Goal: Task Accomplishment & Management: Manage account settings

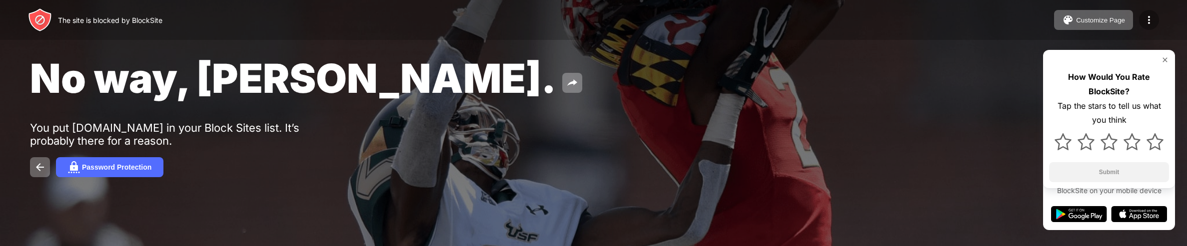
click at [1148, 20] on img at bounding box center [1149, 20] width 12 height 12
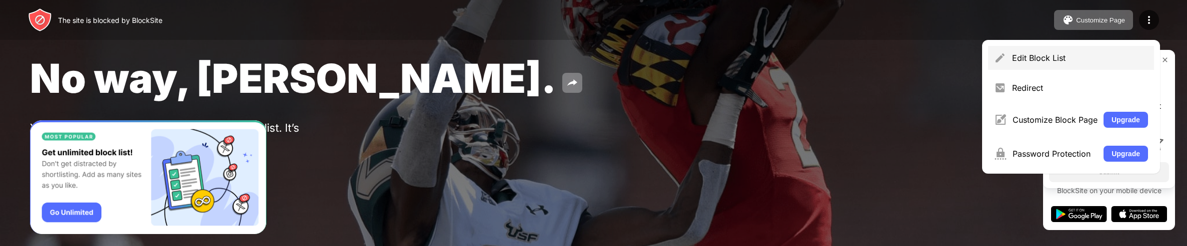
click at [1103, 51] on div "Edit Block List" at bounding box center [1071, 58] width 166 height 24
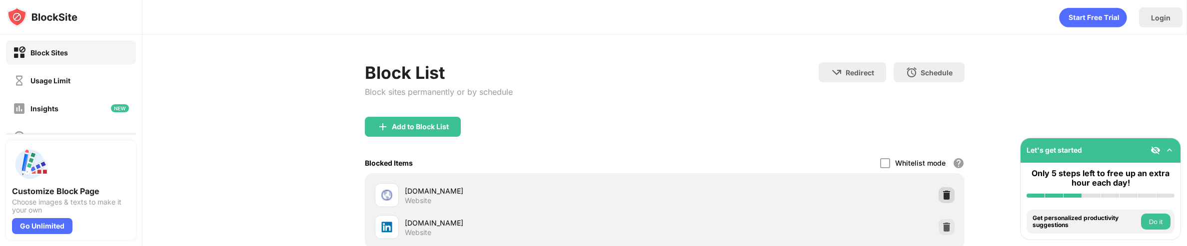
click at [944, 197] on img at bounding box center [946, 195] width 10 height 10
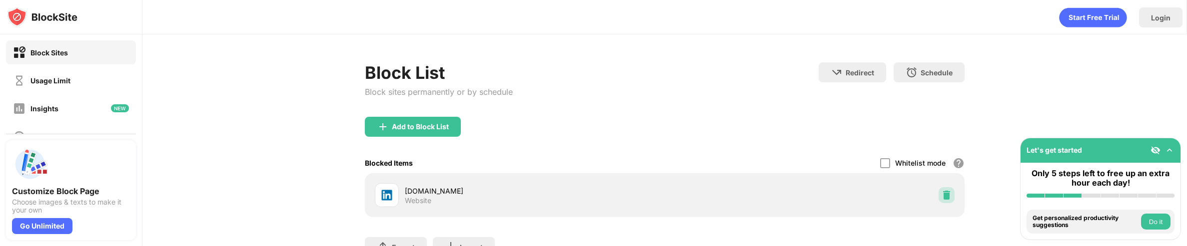
click at [944, 197] on img at bounding box center [946, 195] width 10 height 10
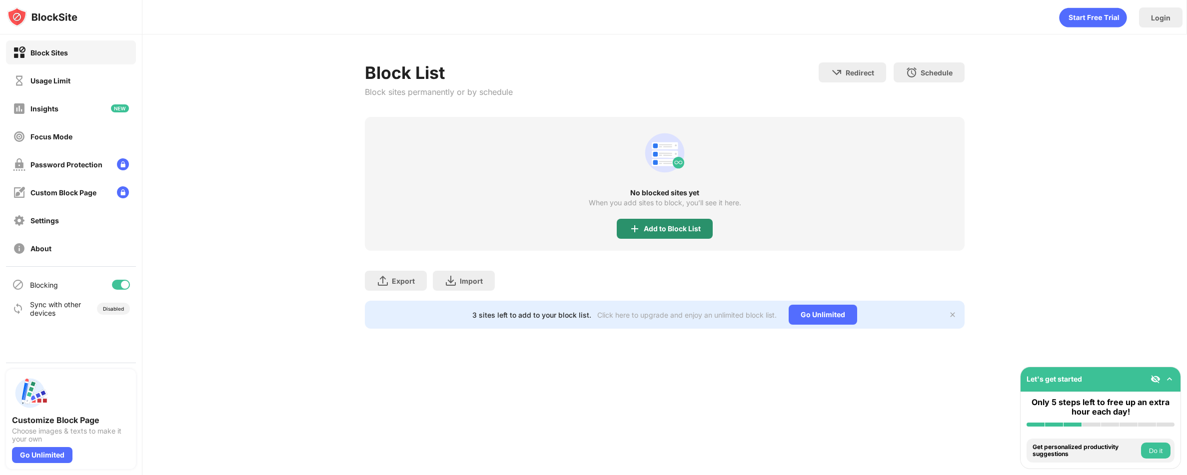
click at [634, 231] on img at bounding box center [635, 229] width 12 height 12
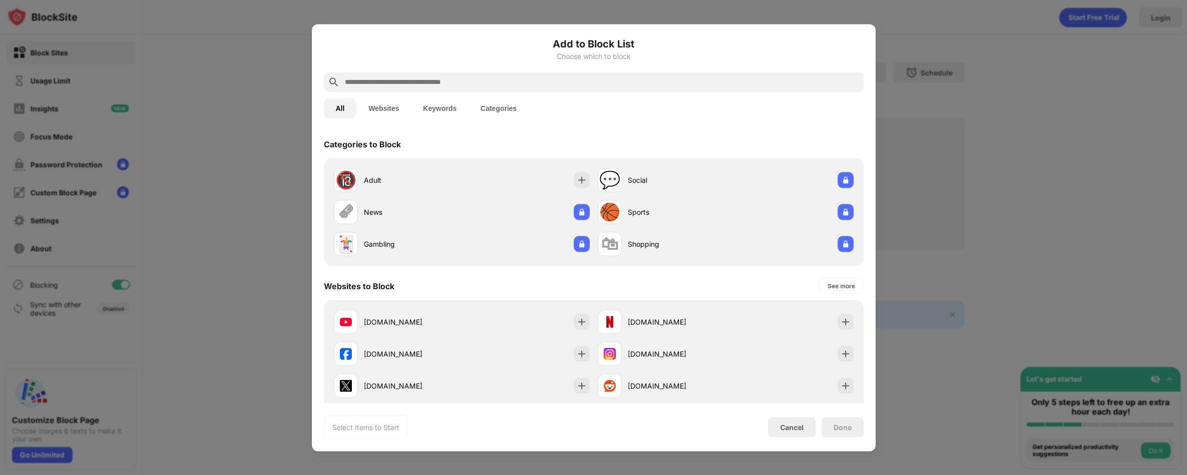
click at [479, 79] on input "text" at bounding box center [602, 82] width 516 height 12
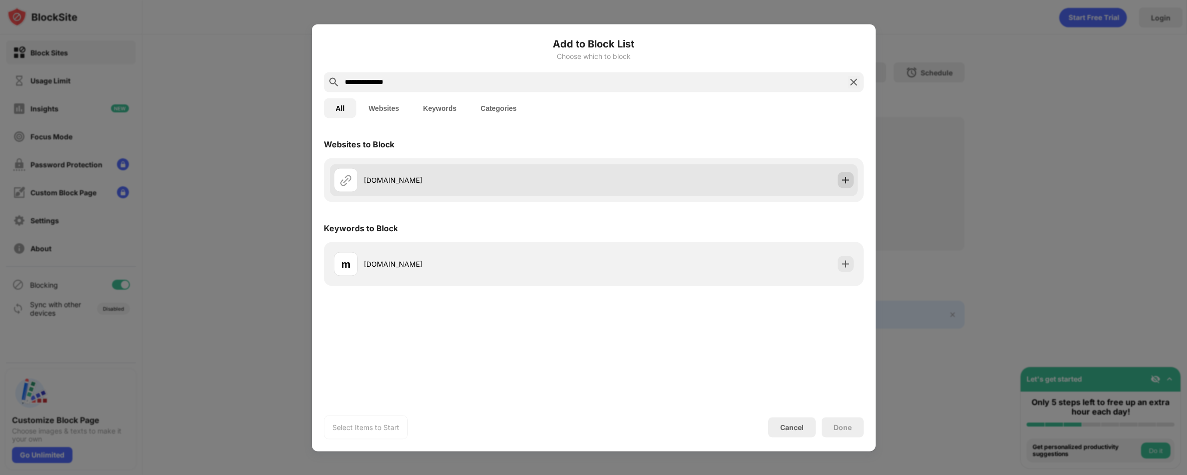
type input "**********"
click at [848, 179] on img at bounding box center [846, 180] width 10 height 10
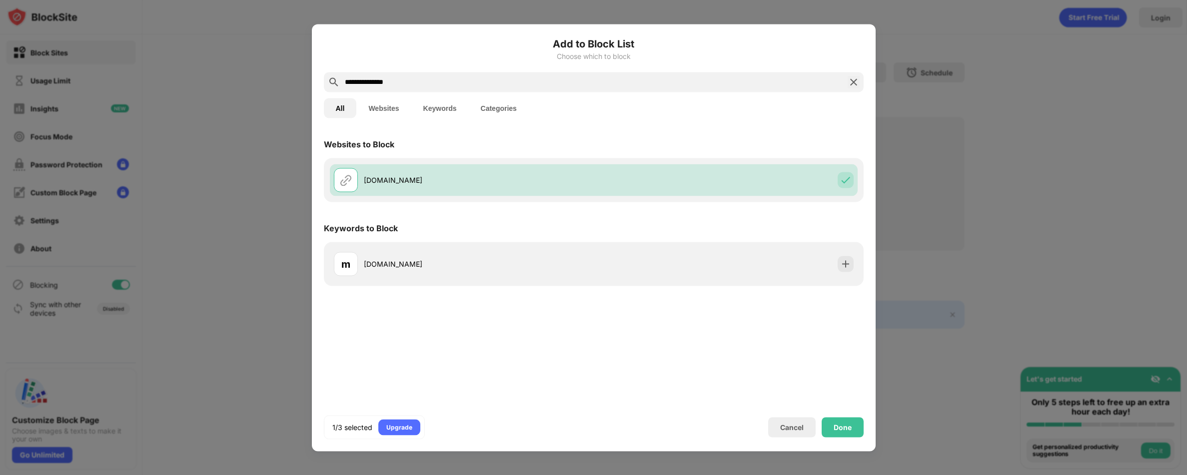
click at [855, 83] on img at bounding box center [854, 82] width 12 height 12
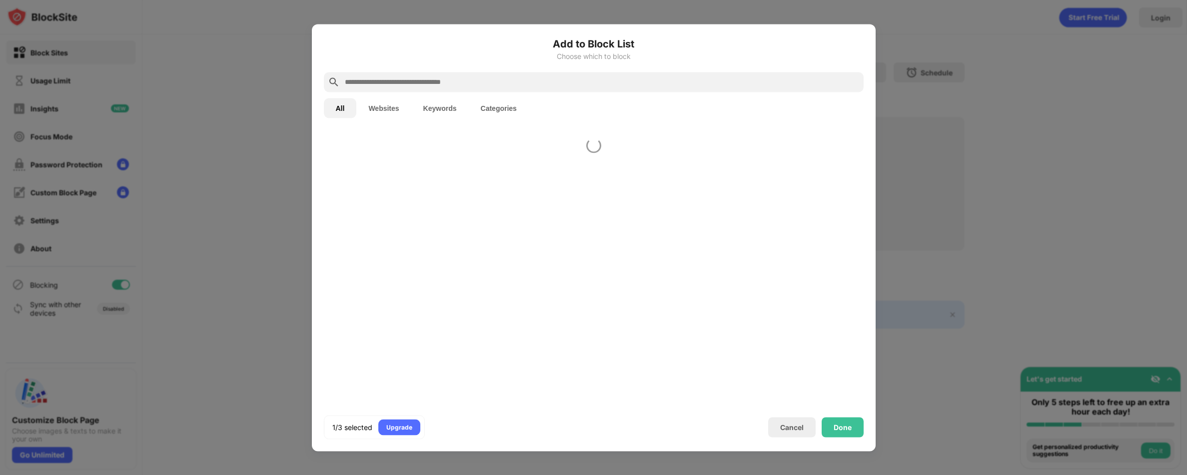
click at [753, 78] on input "text" at bounding box center [602, 82] width 516 height 12
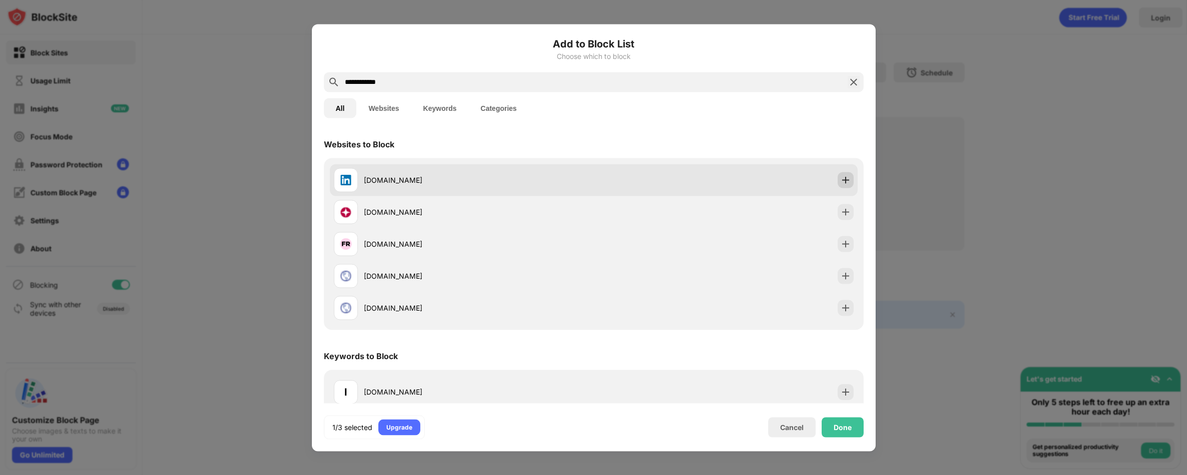
type input "**********"
drag, startPoint x: 835, startPoint y: 181, endPoint x: 834, endPoint y: 192, distance: 10.5
click at [841, 181] on img at bounding box center [846, 180] width 10 height 10
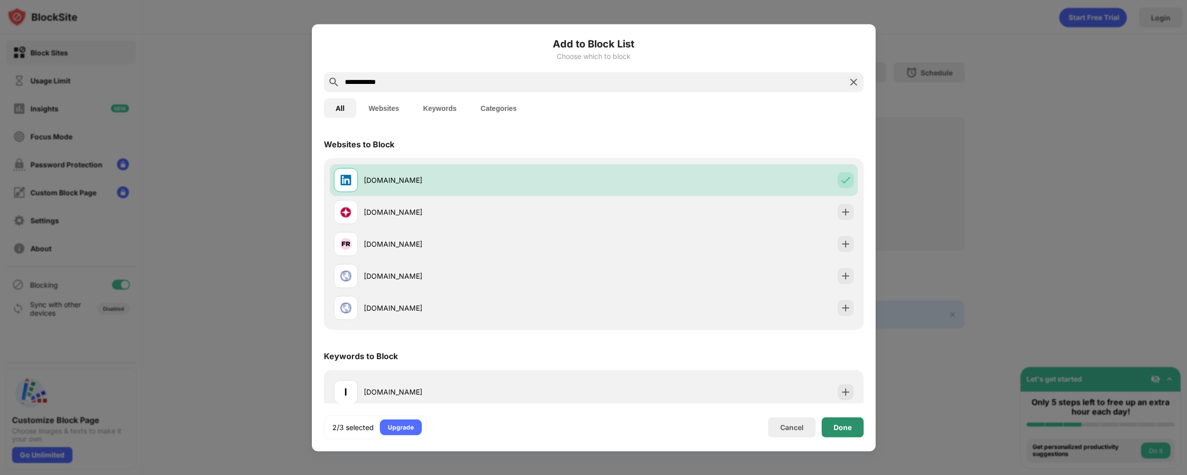
click at [835, 246] on div "Done" at bounding box center [843, 427] width 42 height 20
